Goal: Task Accomplishment & Management: Use online tool/utility

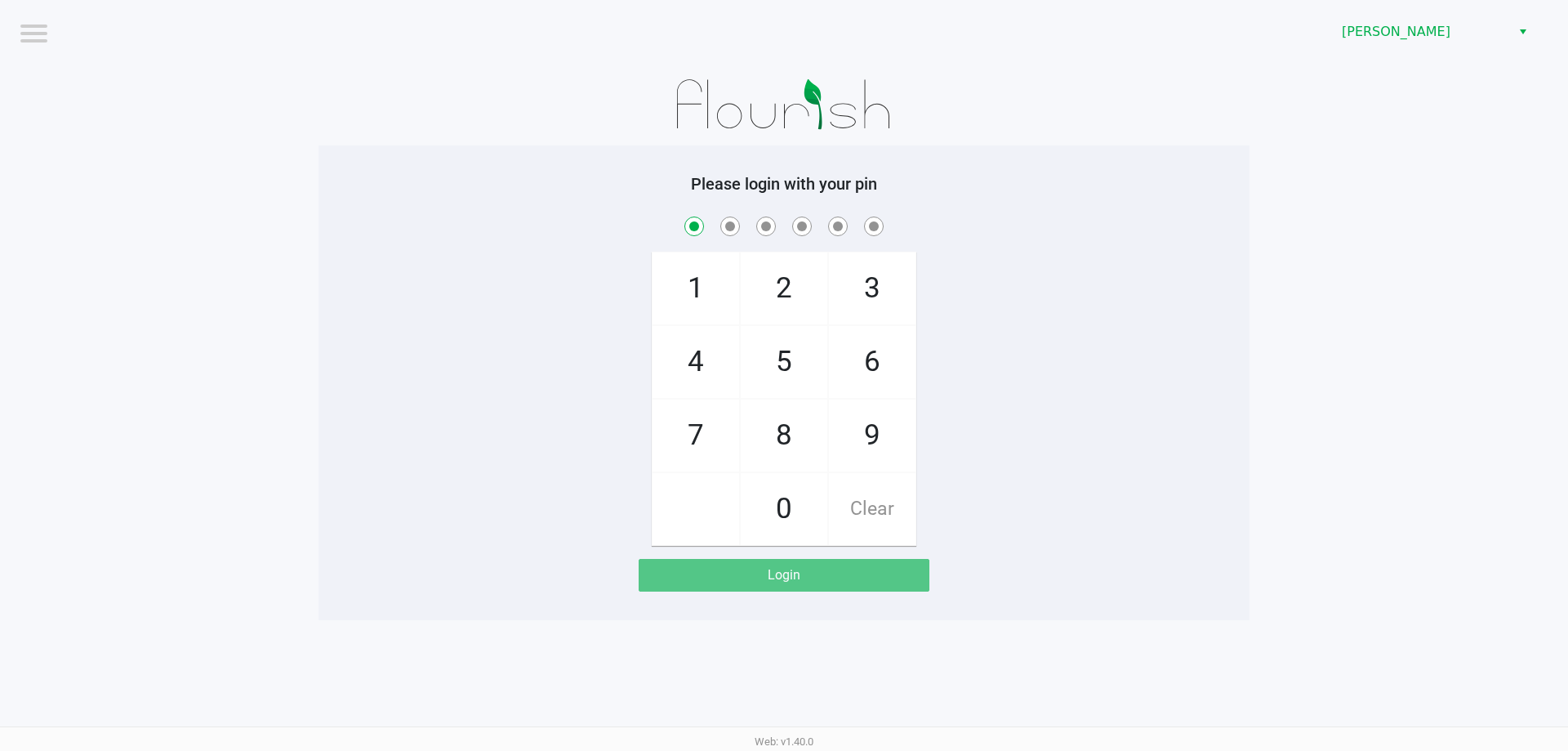
checkbox input "true"
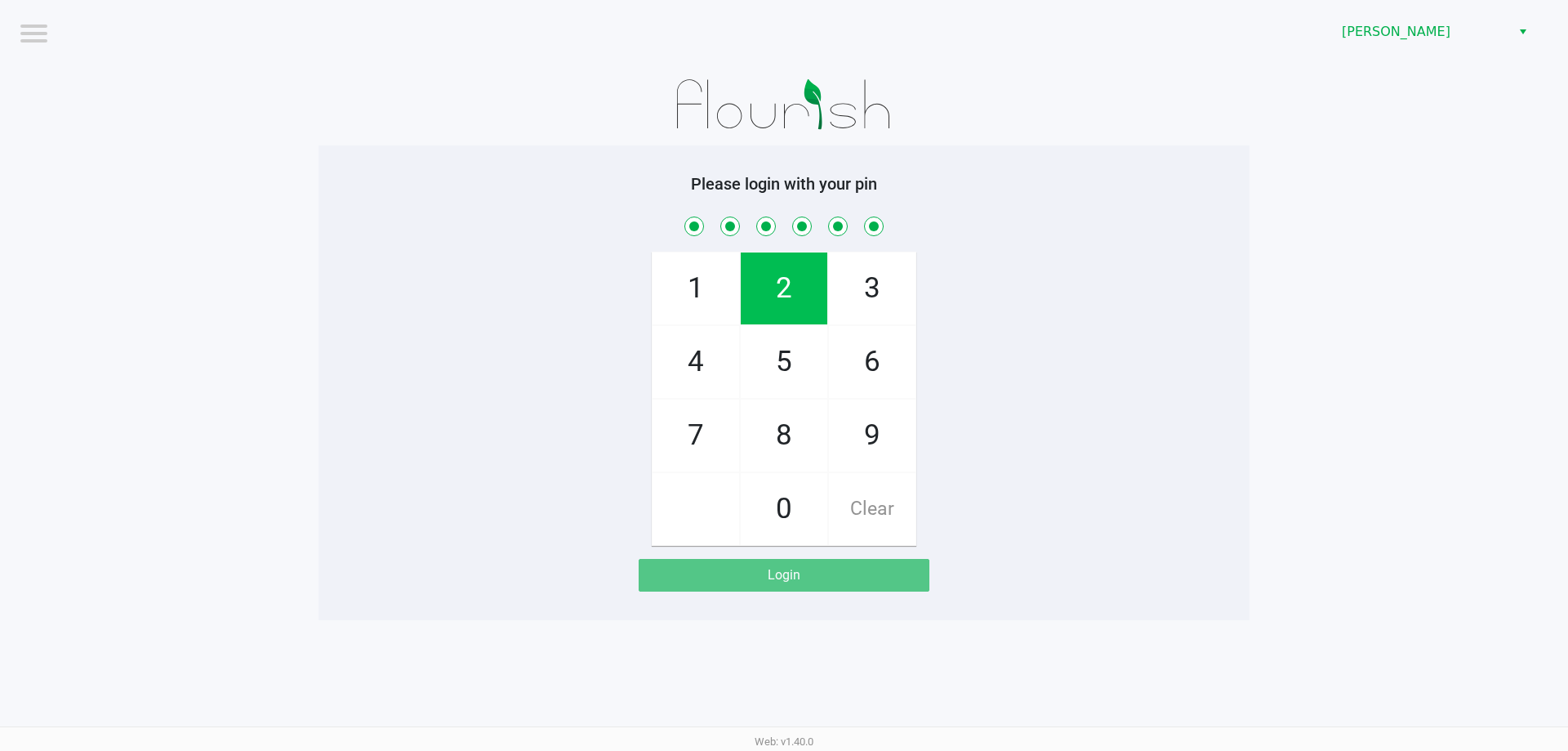
checkbox input "true"
checkbox input "false"
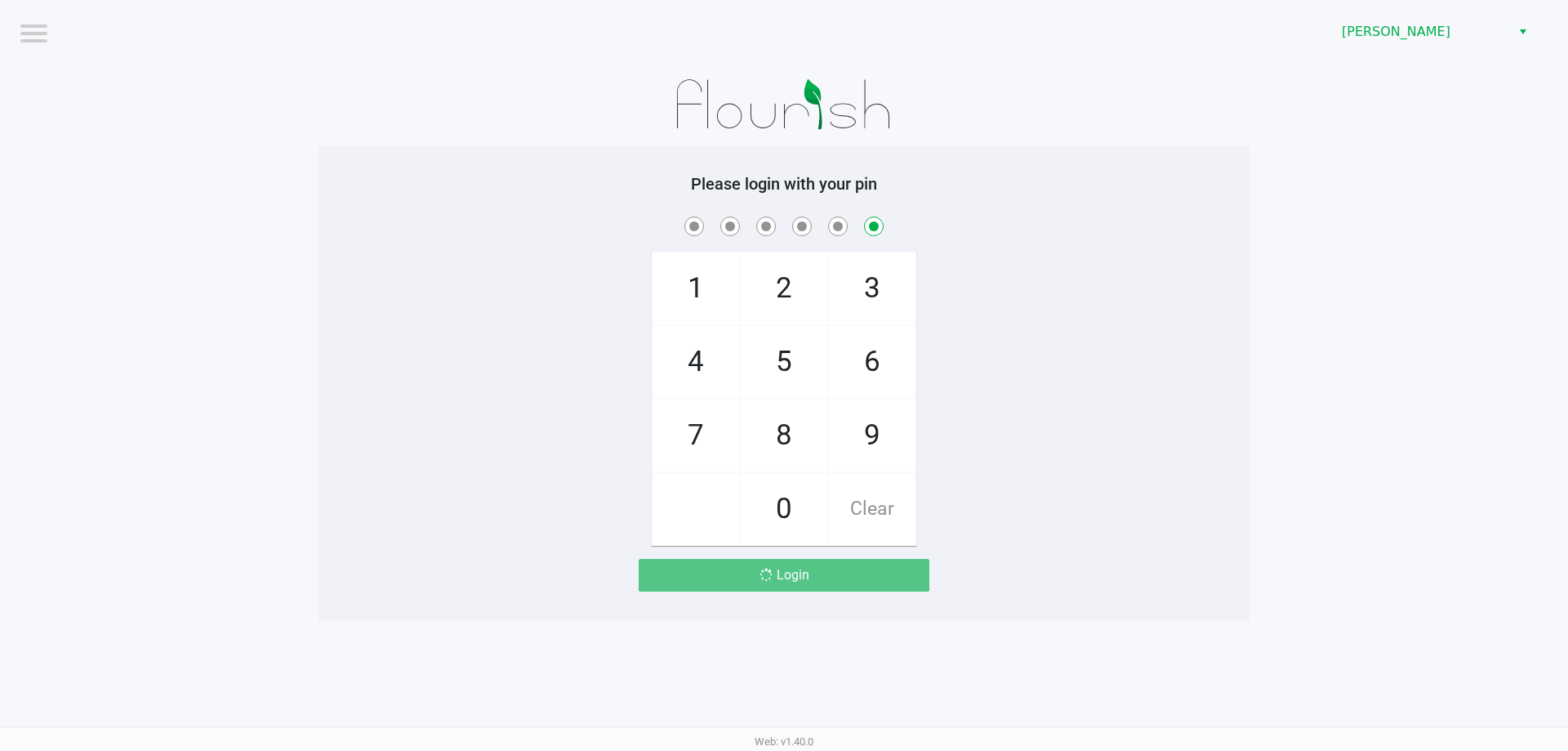
checkbox input "false"
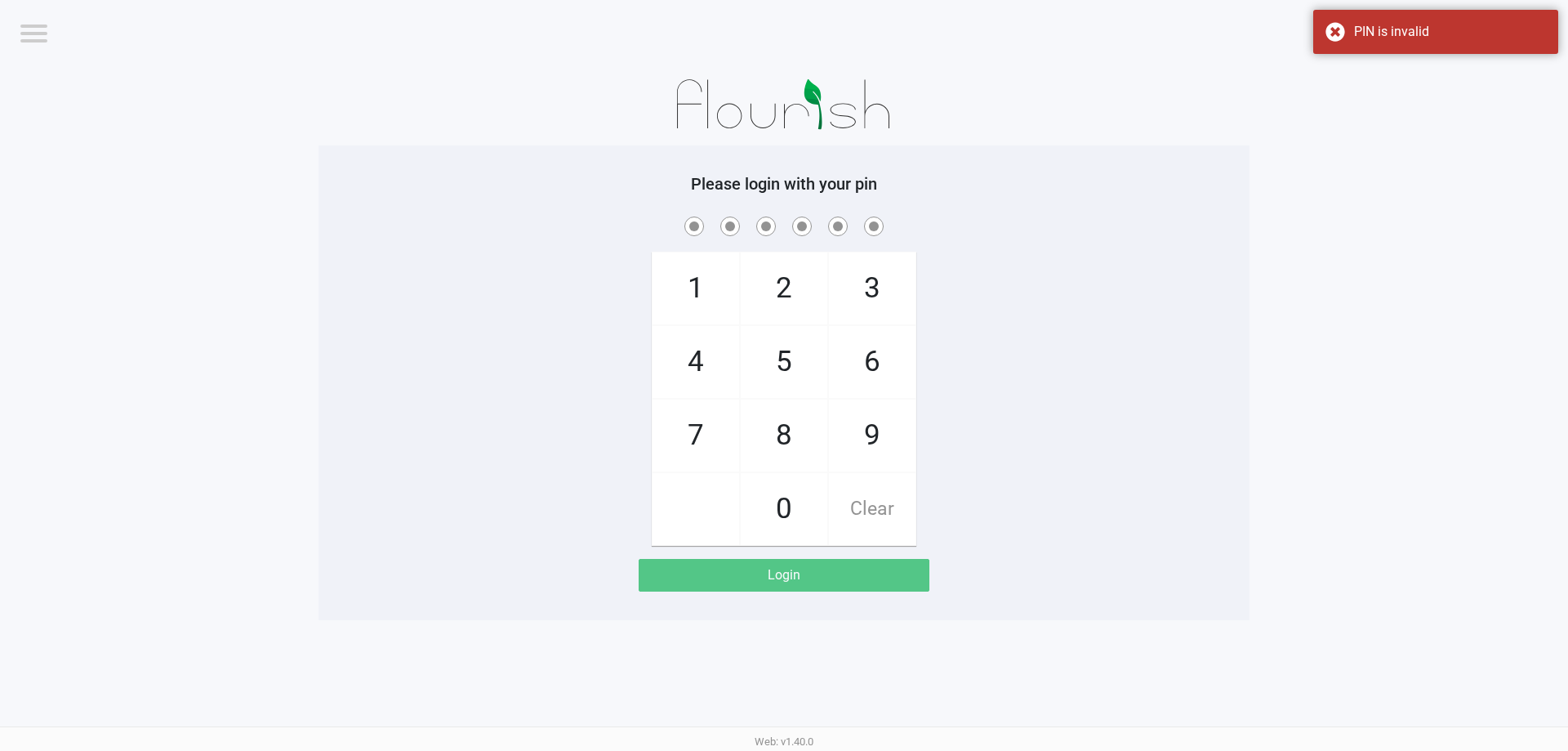
click at [505, 269] on div "1 4 7 2 5 8 0 3 6 9 Clear" at bounding box center [784, 378] width 931 height 332
checkbox input "true"
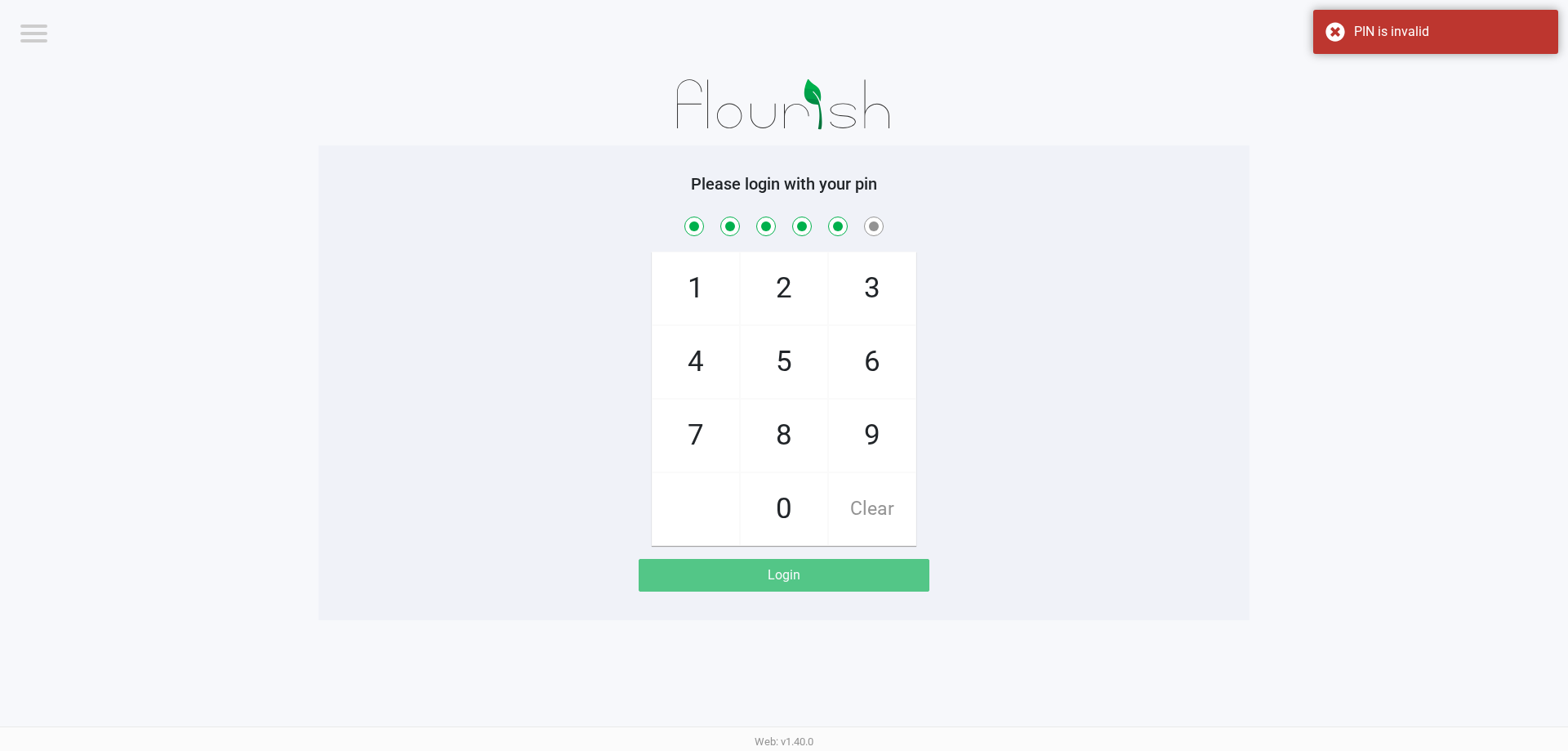
checkbox input "true"
checkbox input "false"
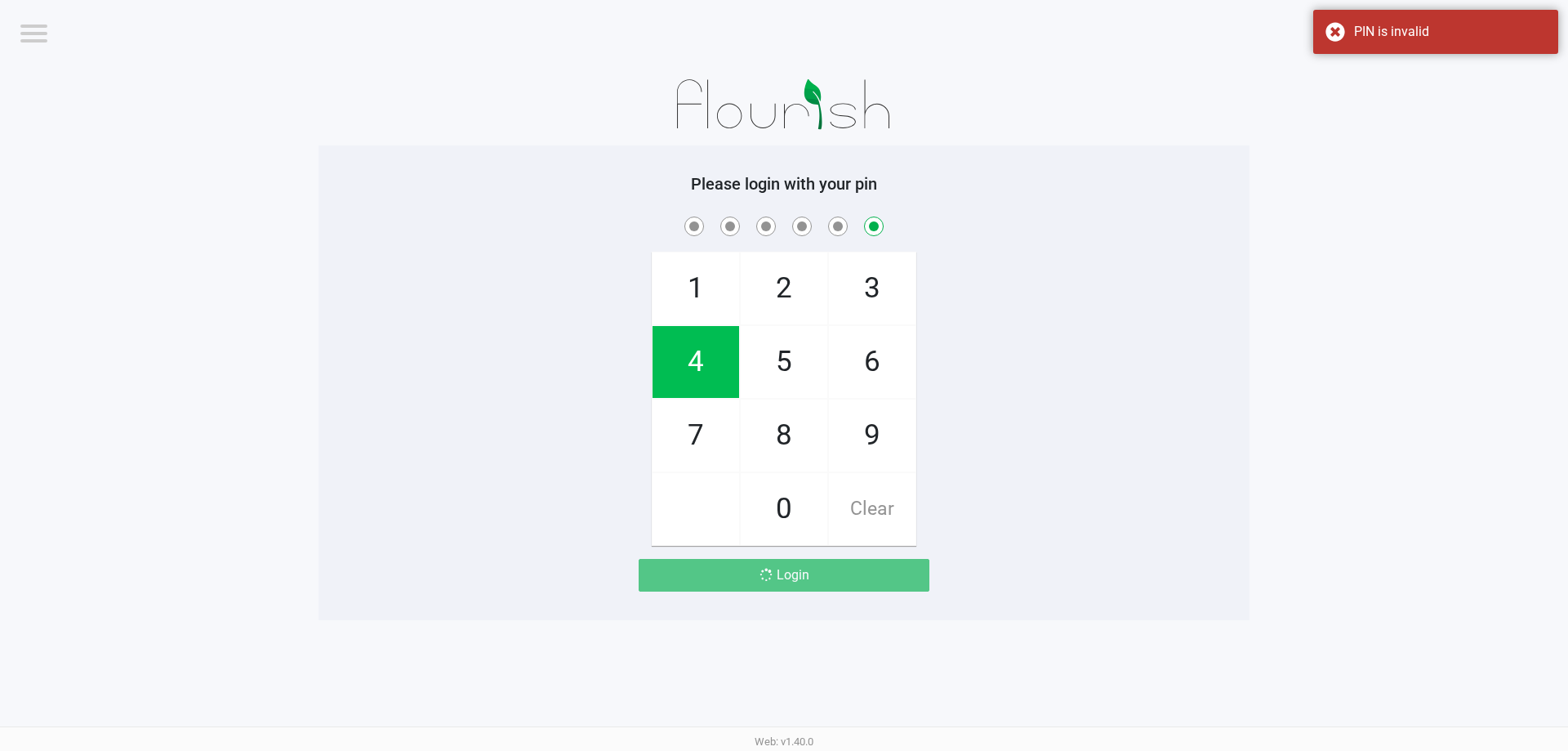
checkbox input "false"
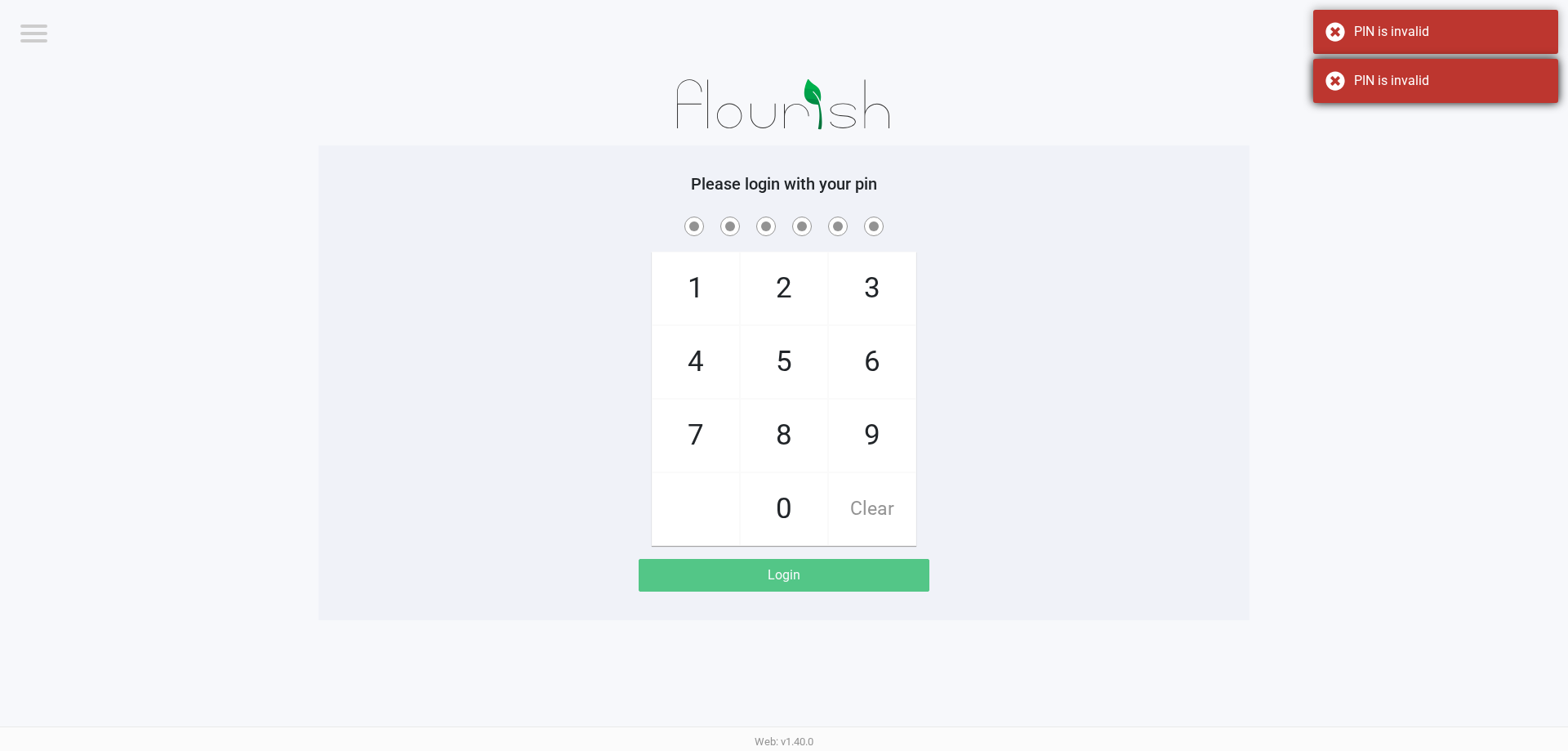
click at [1385, 97] on div "PIN is invalid" at bounding box center [1435, 81] width 245 height 45
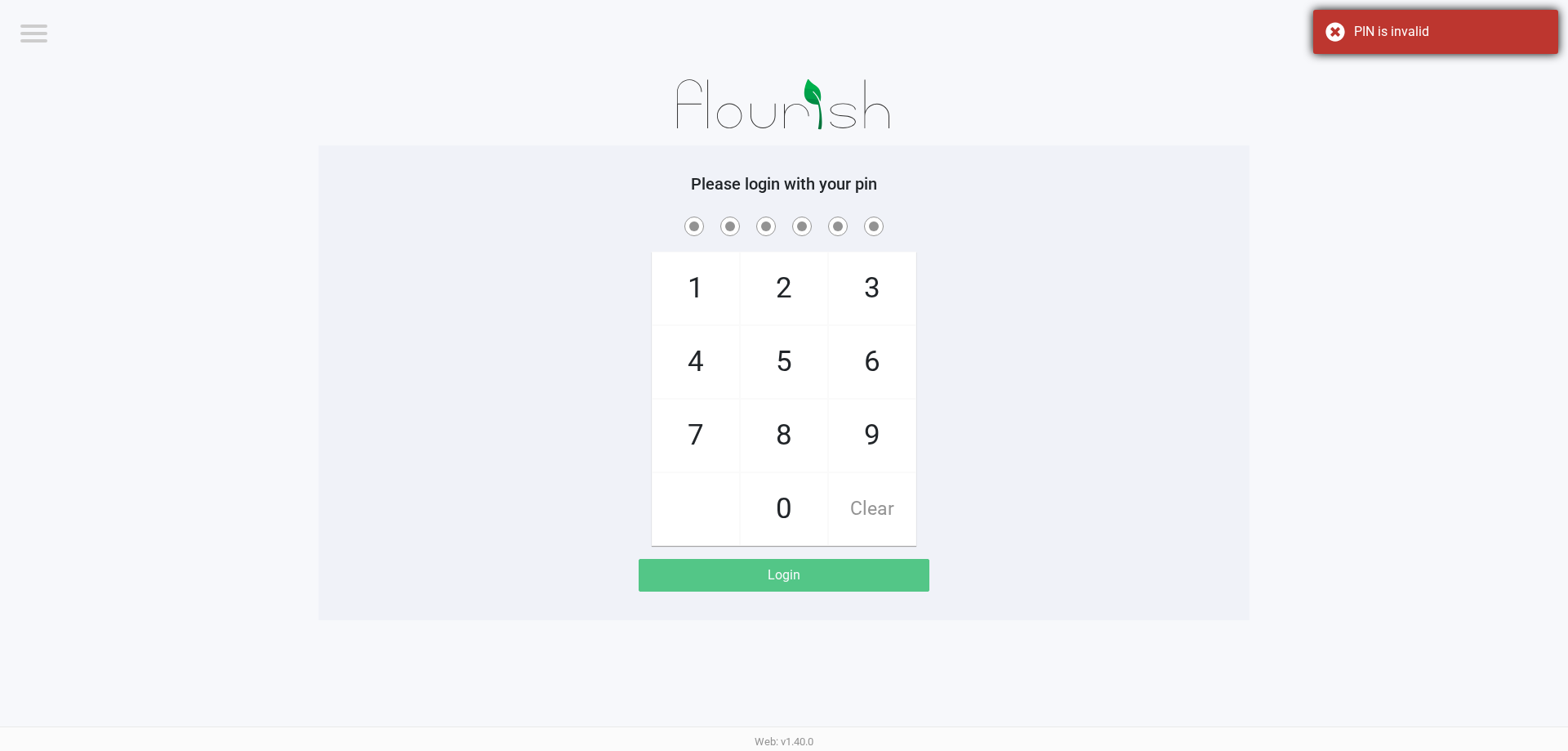
click at [1364, 47] on div "PIN is invalid" at bounding box center [1435, 32] width 245 height 45
click at [1490, 36] on span "[PERSON_NAME]" at bounding box center [1422, 32] width 160 height 19
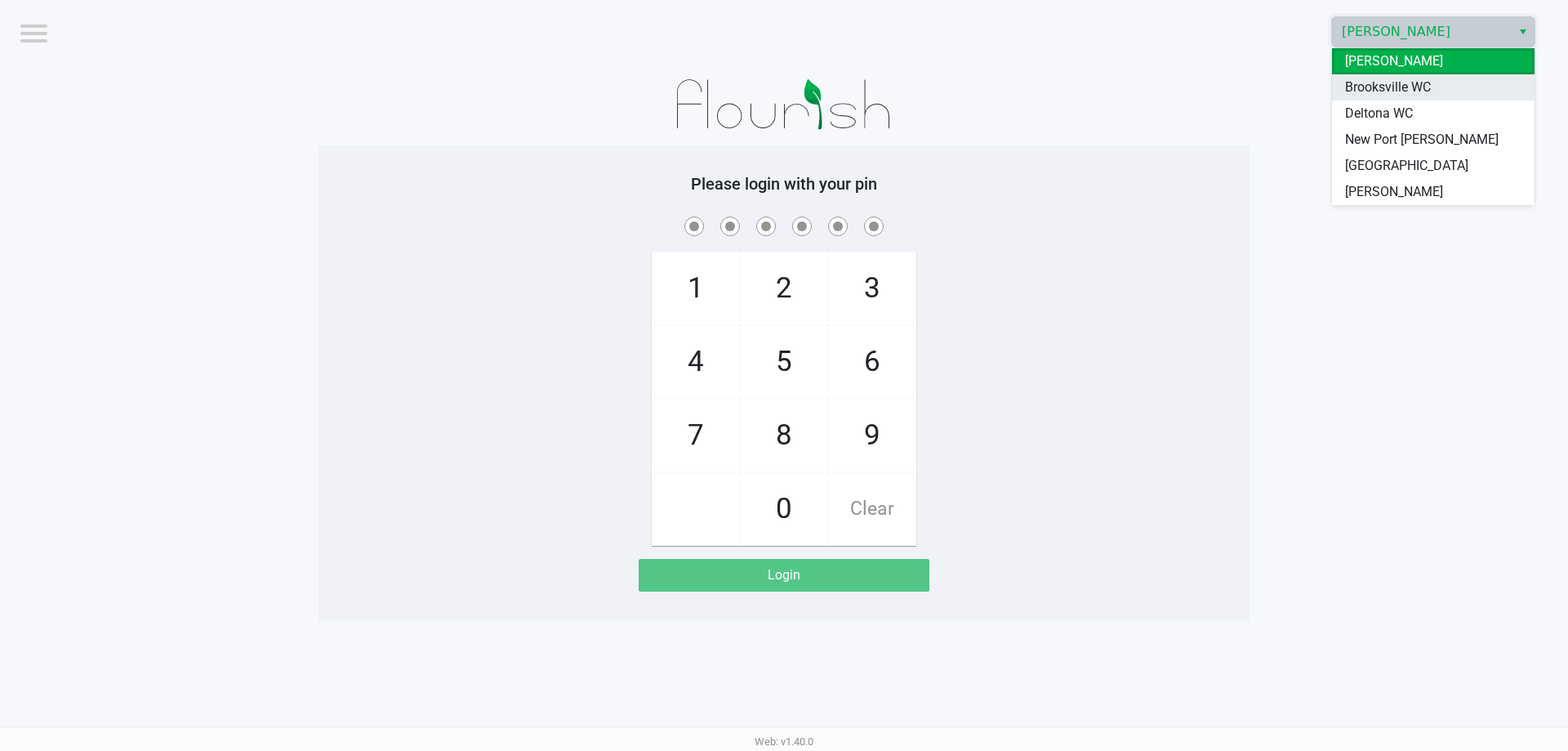
click at [1427, 86] on span "Brooksville WC" at bounding box center [1388, 87] width 86 height 19
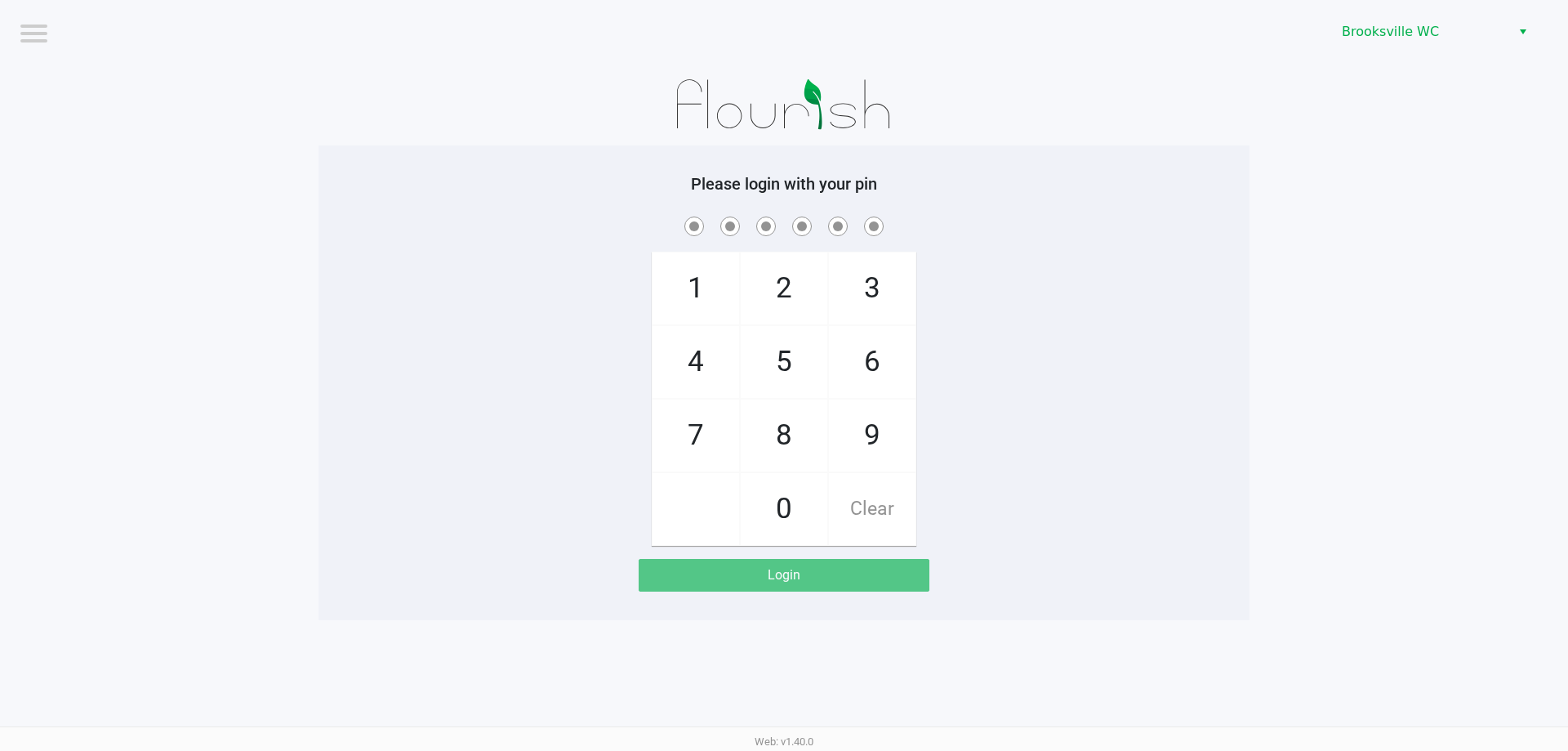
click at [1217, 229] on span at bounding box center [784, 225] width 907 height 25
checkbox input "true"
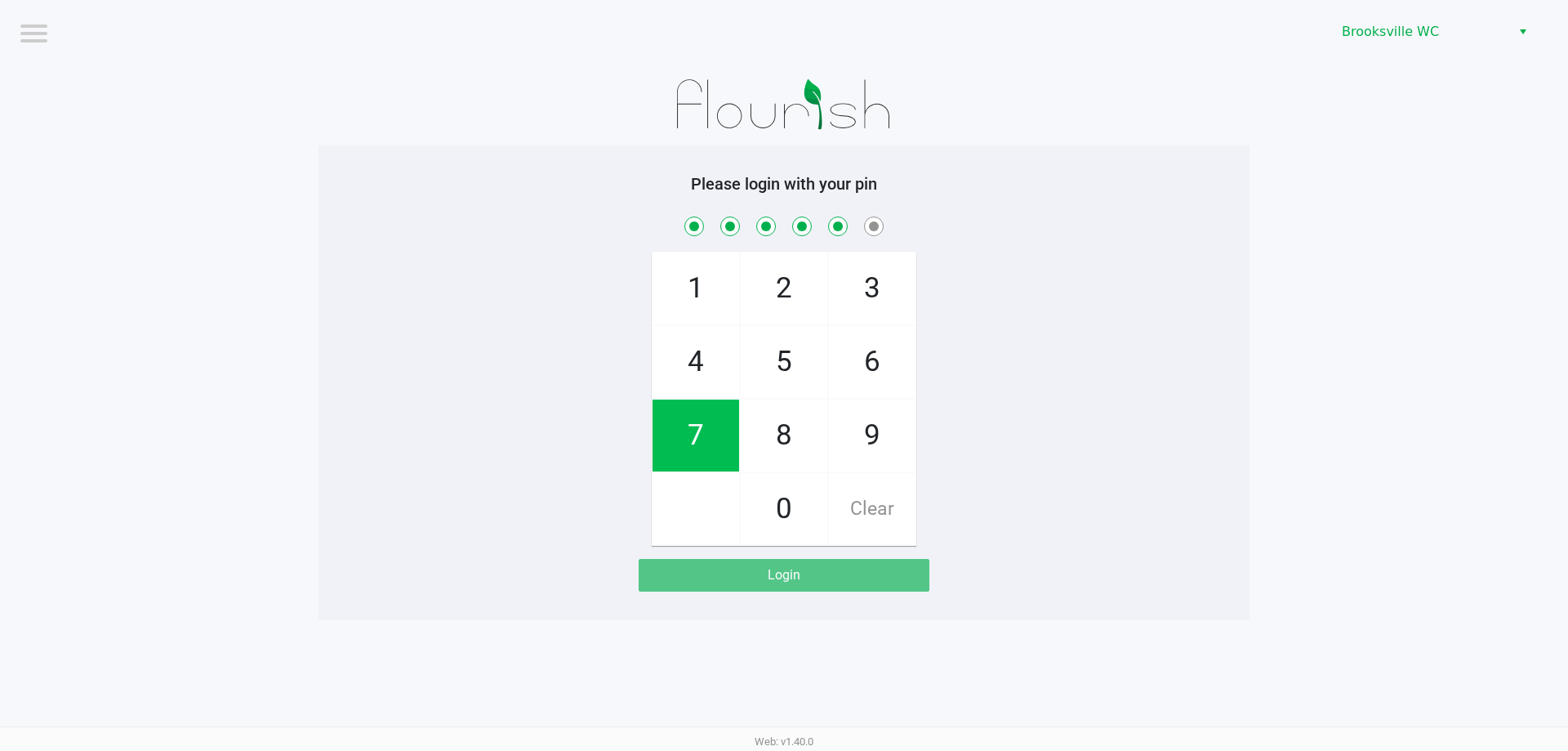
checkbox input "true"
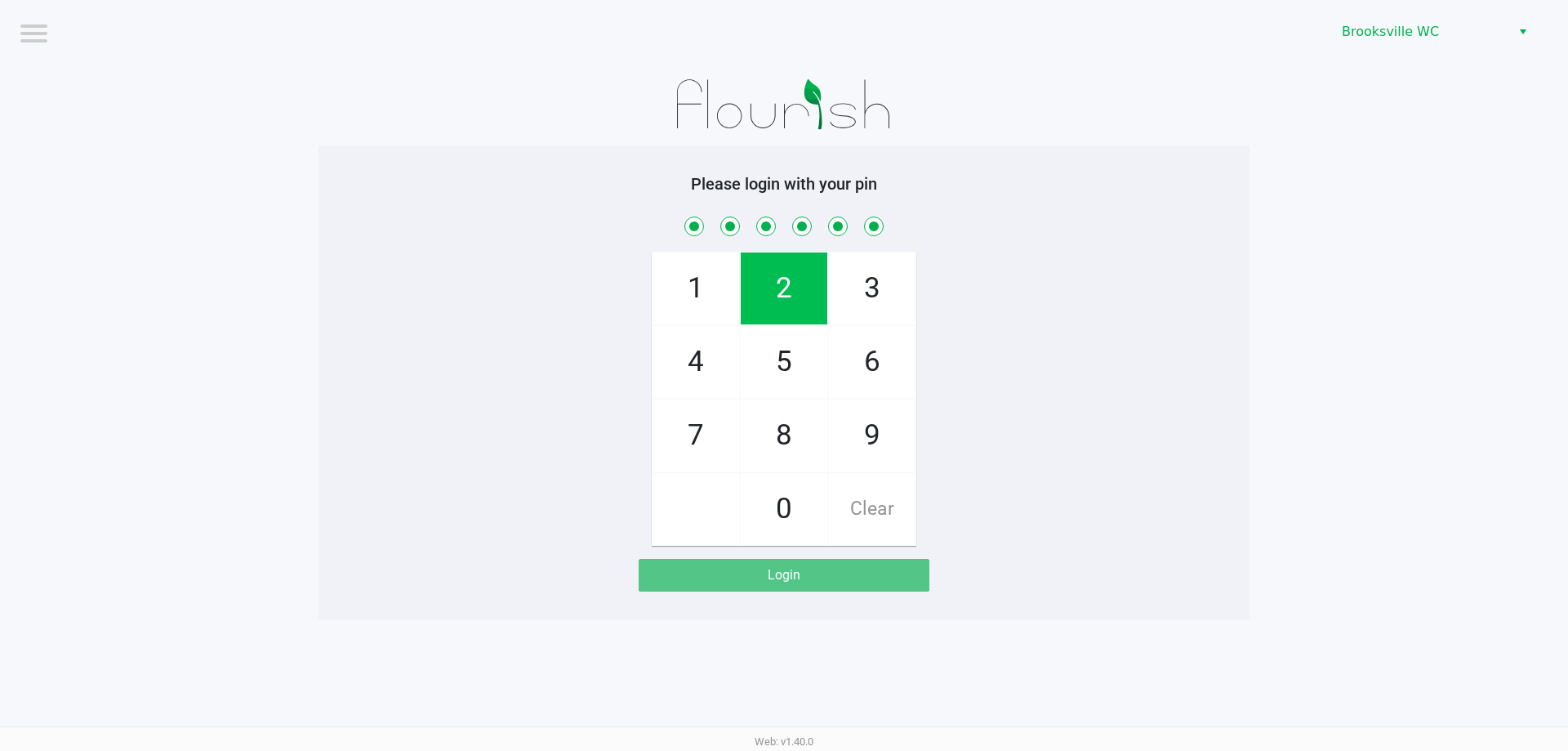
checkbox input "true"
